Goal: Information Seeking & Learning: Learn about a topic

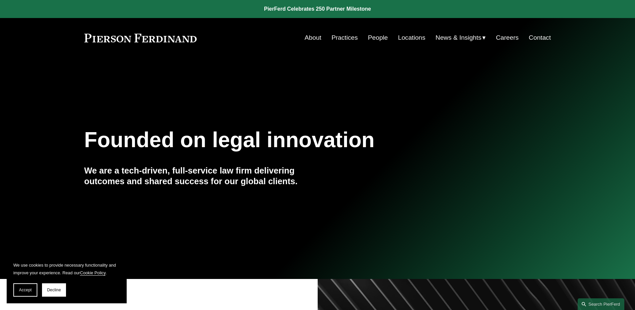
click at [376, 44] on link "People" at bounding box center [378, 37] width 20 height 13
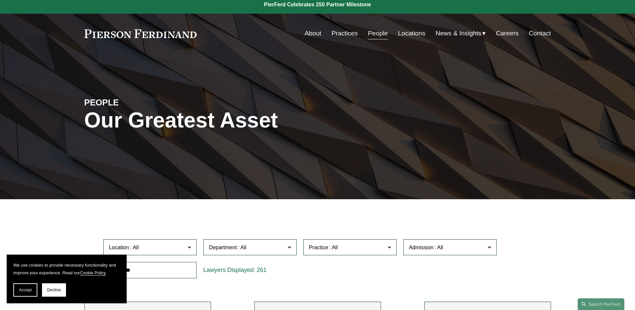
scroll to position [9, 0]
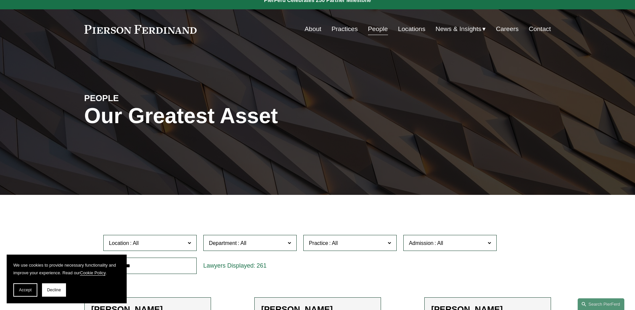
drag, startPoint x: 62, startPoint y: 288, endPoint x: 63, endPoint y: 281, distance: 7.1
click at [61, 287] on span "Decline" at bounding box center [54, 289] width 14 height 5
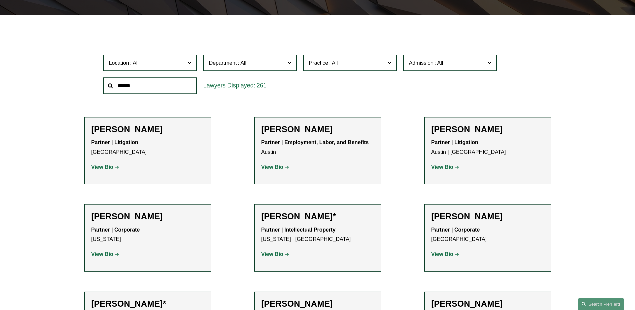
scroll to position [161, 0]
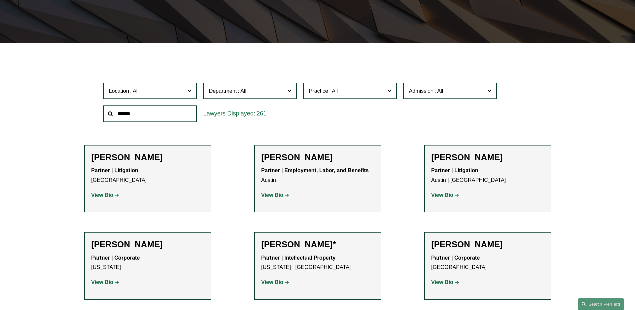
click at [187, 94] on span at bounding box center [188, 90] width 3 height 9
click at [0, 0] on link "Boston" at bounding box center [0, 0] width 0 height 0
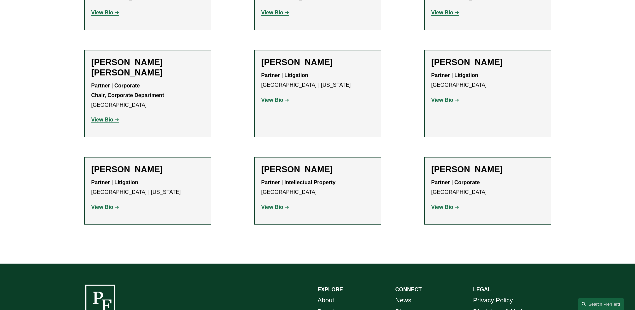
scroll to position [489, 0]
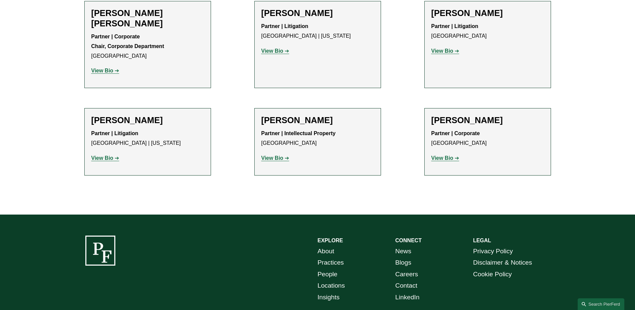
click at [304, 125] on h2 "Daniel Rose" at bounding box center [317, 120] width 113 height 10
click at [280, 161] on strong "View Bio" at bounding box center [272, 158] width 22 height 6
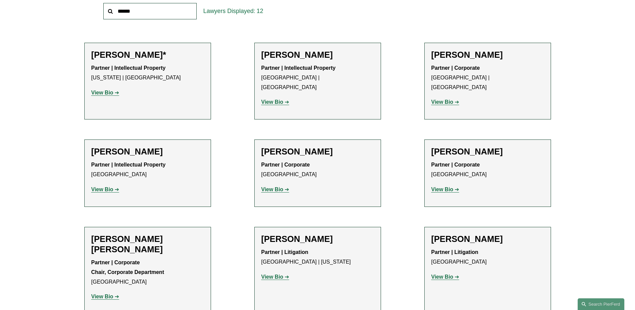
scroll to position [259, 0]
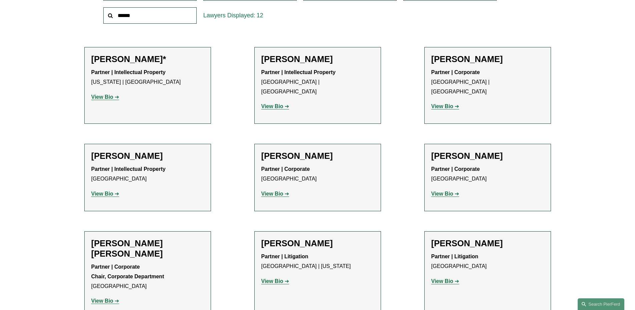
click at [451, 196] on strong "View Bio" at bounding box center [443, 194] width 22 height 6
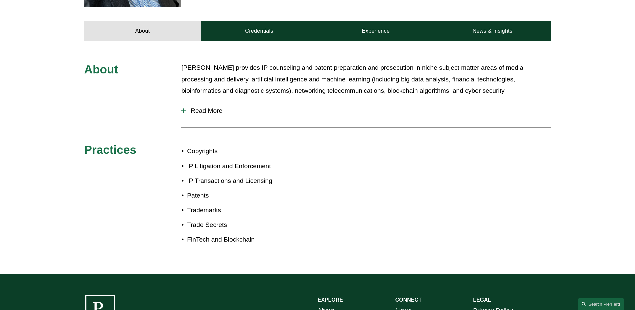
scroll to position [207, 0]
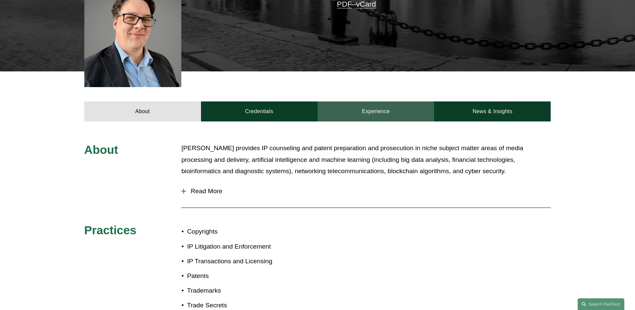
click at [370, 103] on link "Experience" at bounding box center [376, 111] width 117 height 20
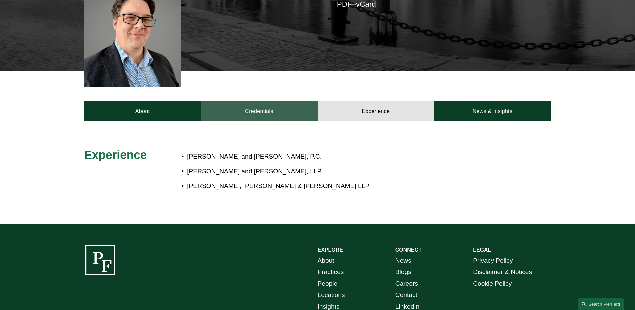
click at [277, 107] on link "Credentials" at bounding box center [259, 111] width 117 height 20
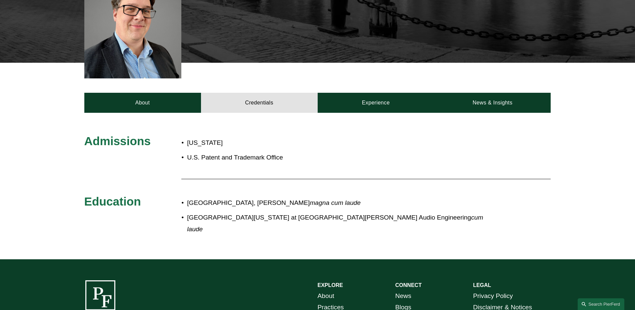
scroll to position [44, 0]
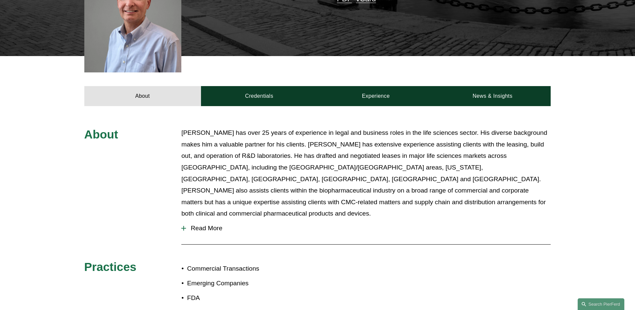
scroll to position [243, 0]
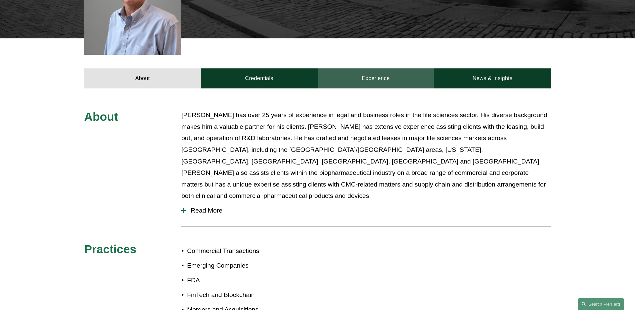
click at [375, 68] on link "Experience" at bounding box center [376, 78] width 117 height 20
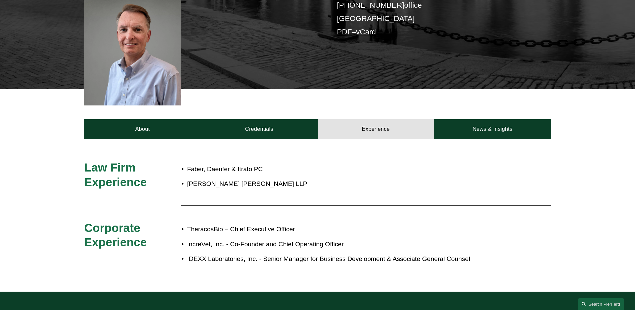
scroll to position [184, 0]
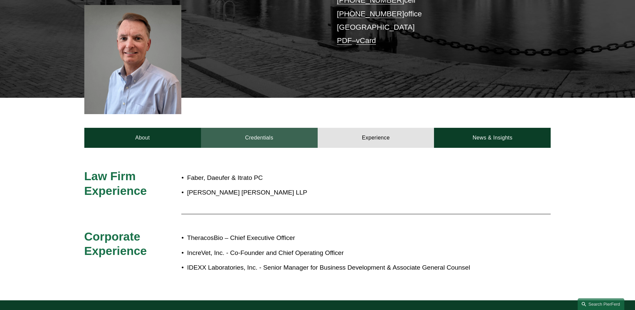
click at [266, 128] on link "Credentials" at bounding box center [259, 138] width 117 height 20
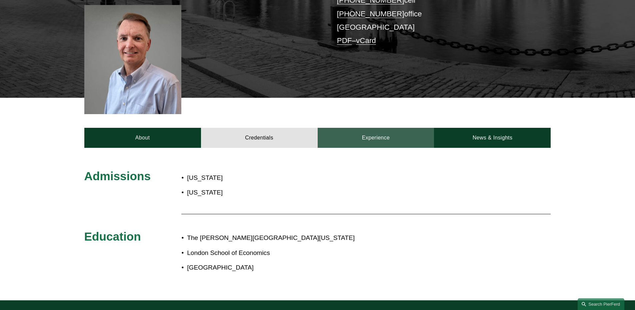
click at [383, 128] on link "Experience" at bounding box center [376, 138] width 117 height 20
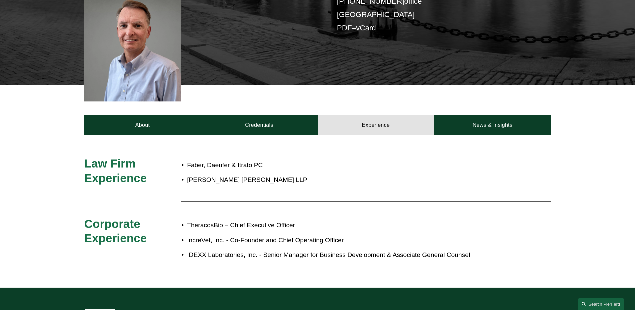
scroll to position [168, 0]
